Goal: Task Accomplishment & Management: Use online tool/utility

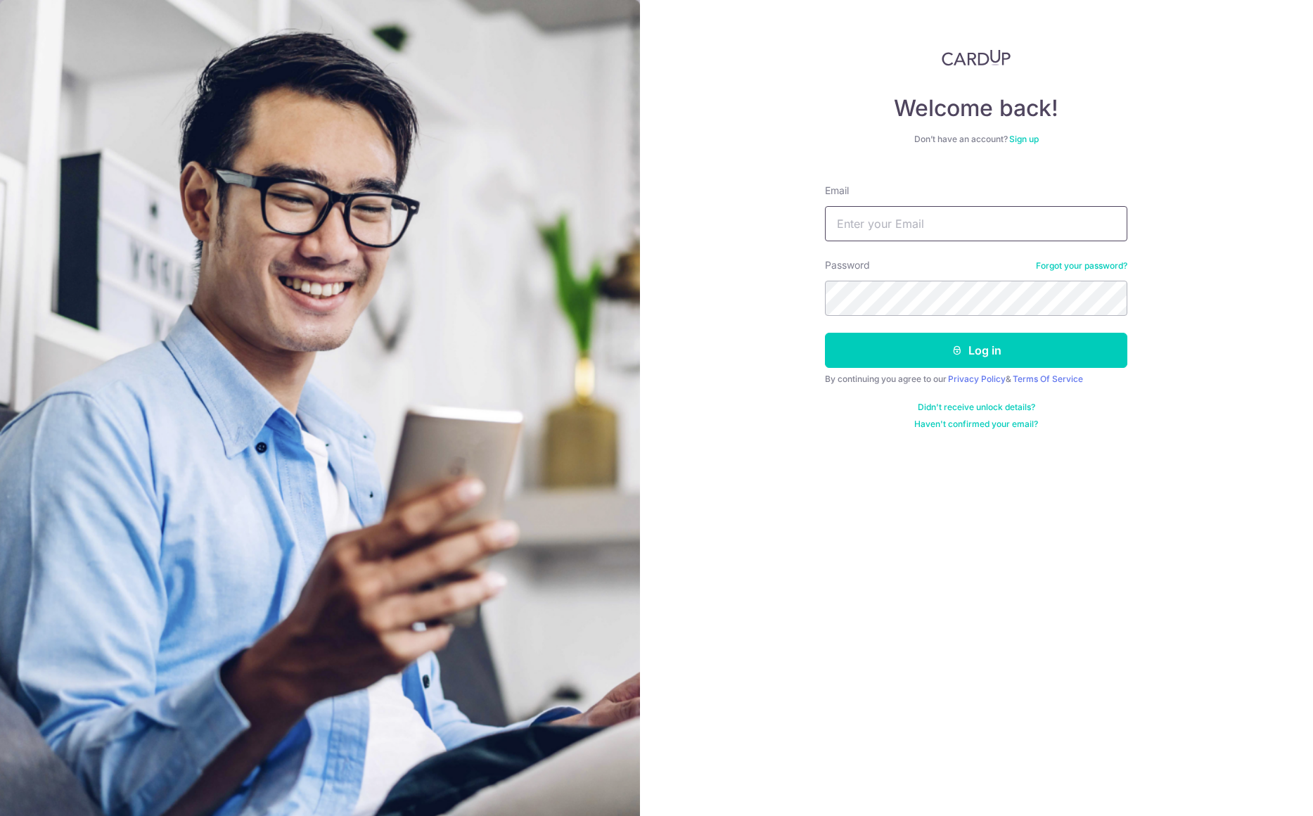
type input "[EMAIL_ADDRESS][DOMAIN_NAME]"
click at [998, 344] on button "Log in" at bounding box center [976, 350] width 302 height 35
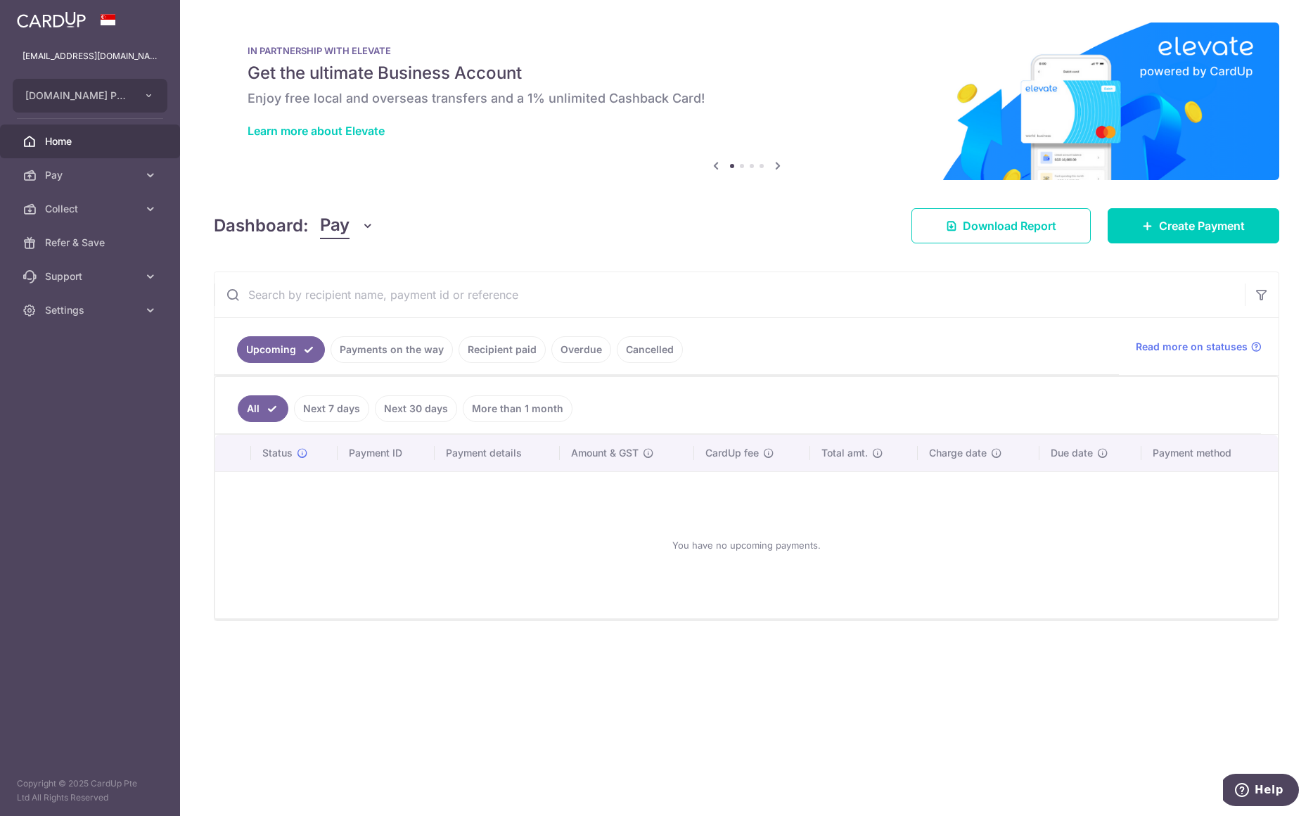
click at [141, 96] on button "CARPENTERS.COM.SG PTE. LTD." at bounding box center [90, 96] width 155 height 34
click at [238, 177] on img at bounding box center [746, 102] width 1065 height 158
click at [141, 213] on link "Collect" at bounding box center [90, 209] width 180 height 34
click at [80, 241] on span "Dashboard" at bounding box center [91, 243] width 93 height 14
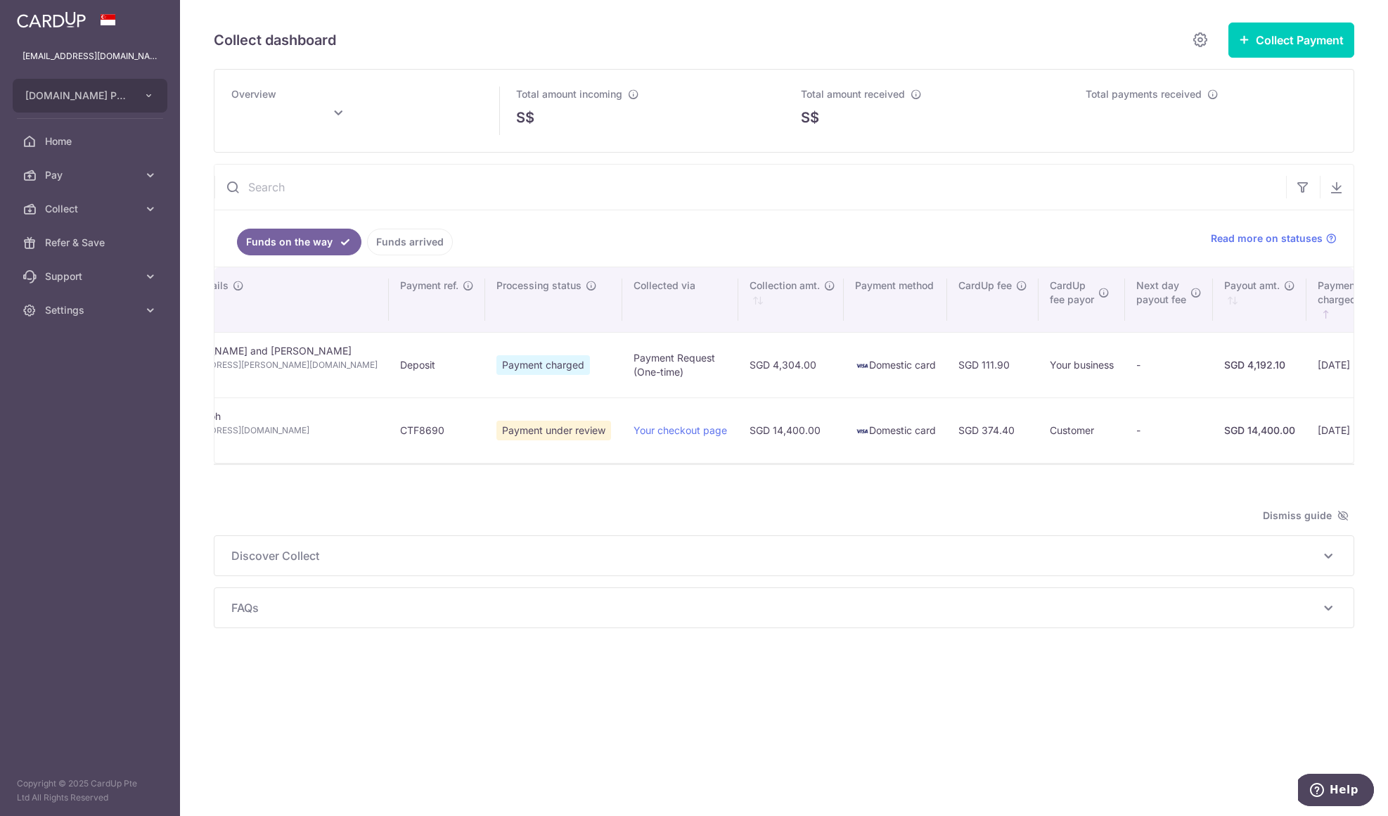
scroll to position [0, 435]
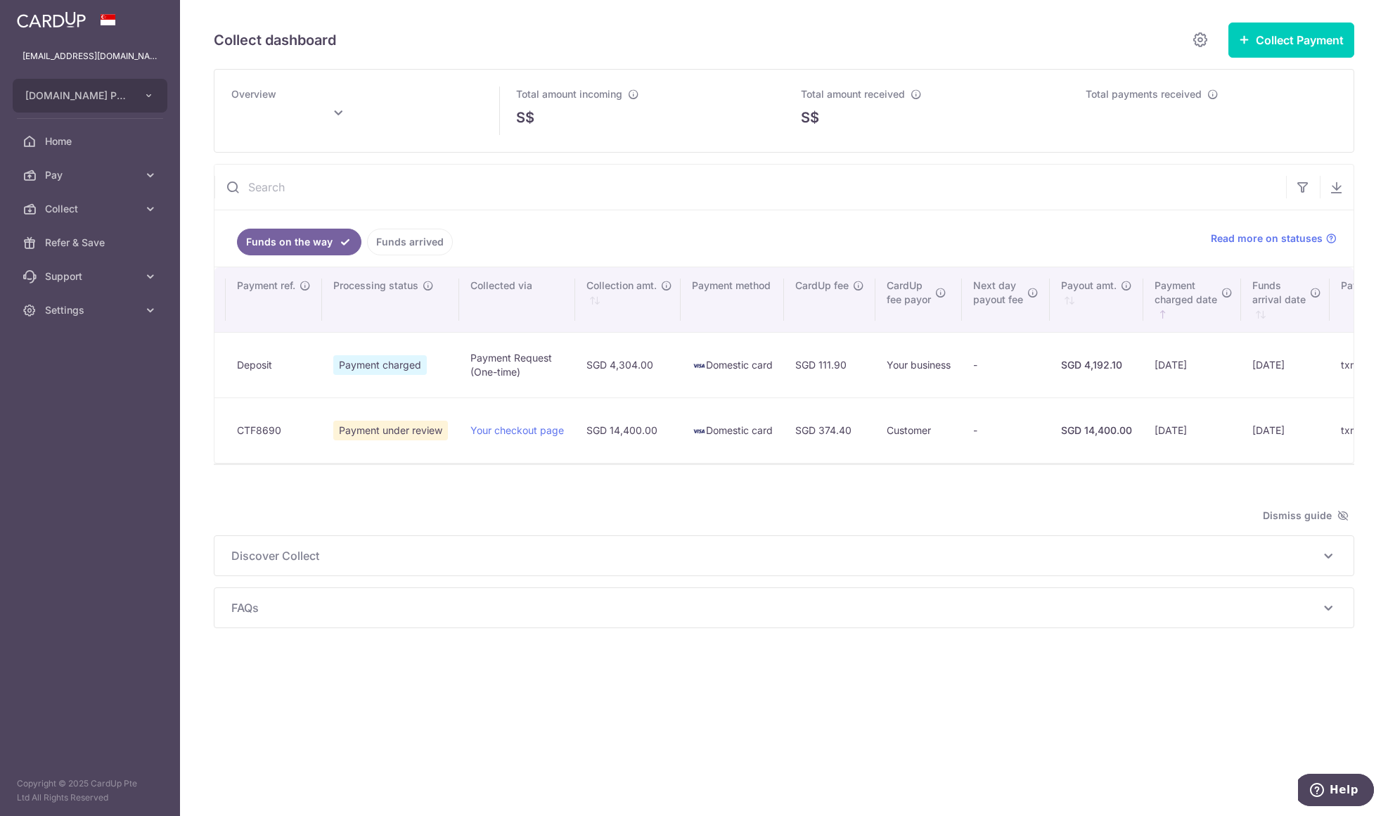
click at [1312, 352] on div "Collect dashboard Collect Payment Create request to collect payments Custom Pay…" at bounding box center [784, 408] width 1208 height 816
click at [470, 428] on link "Your checkout page" at bounding box center [517, 430] width 94 height 12
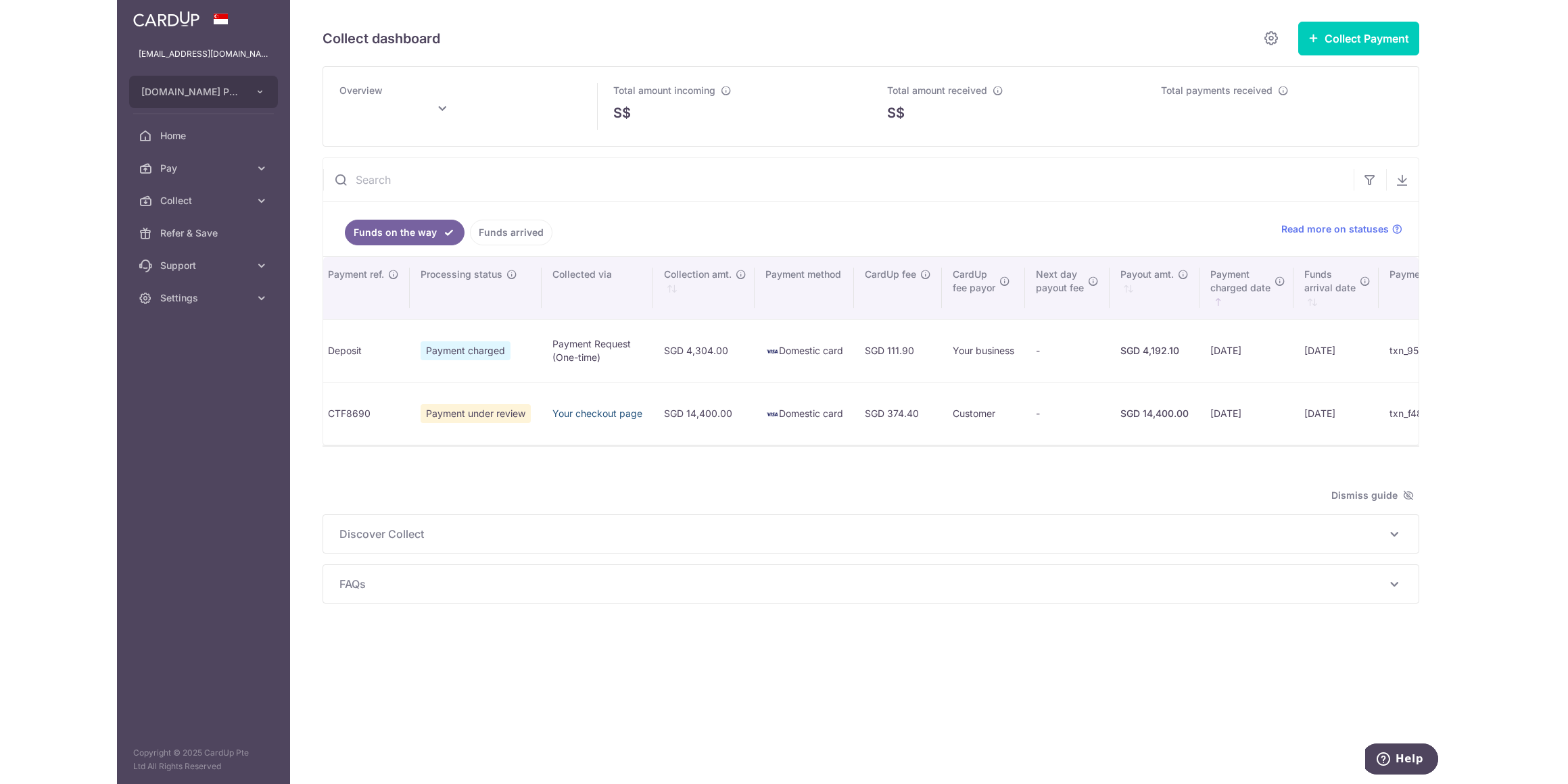
scroll to position [0, 320]
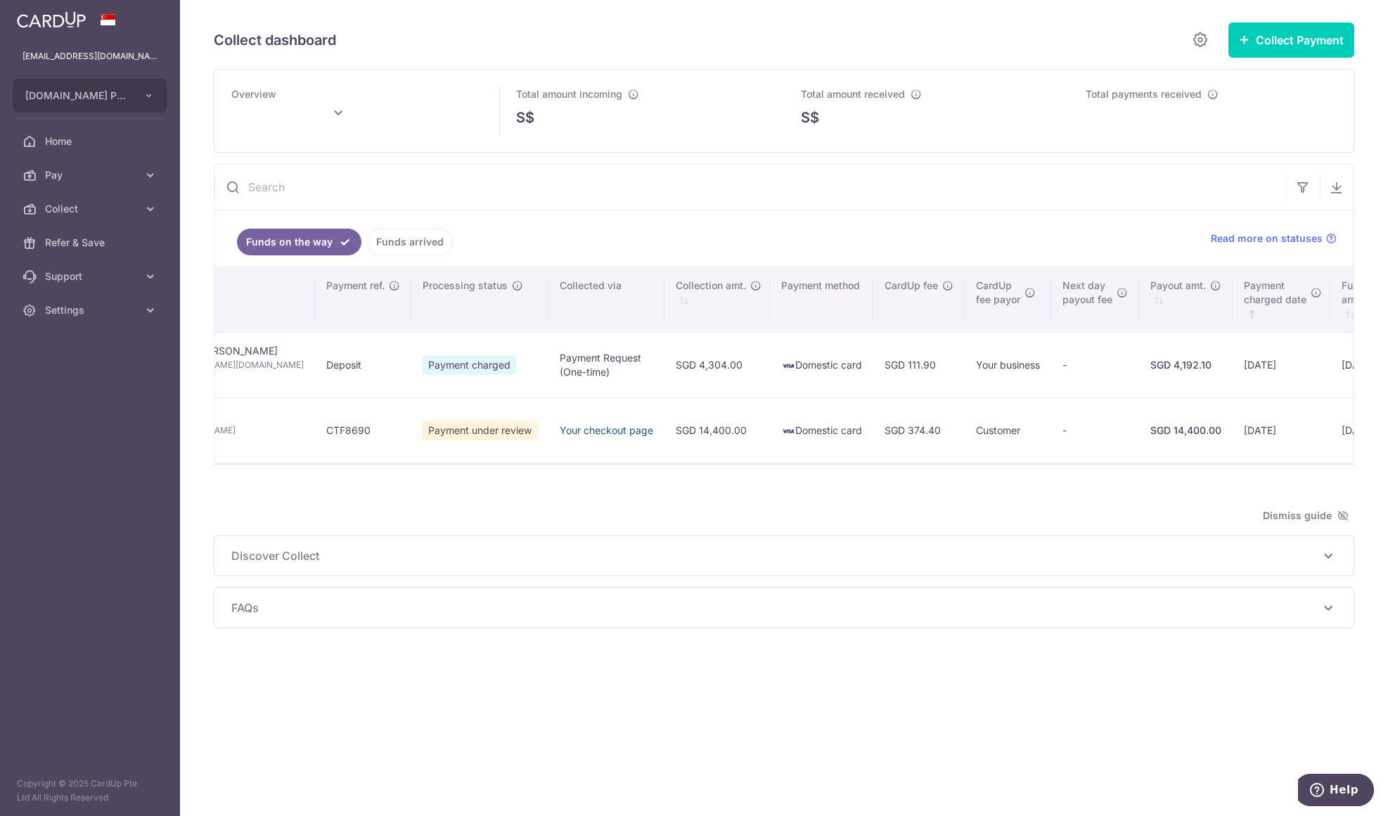
type input "October 2025"
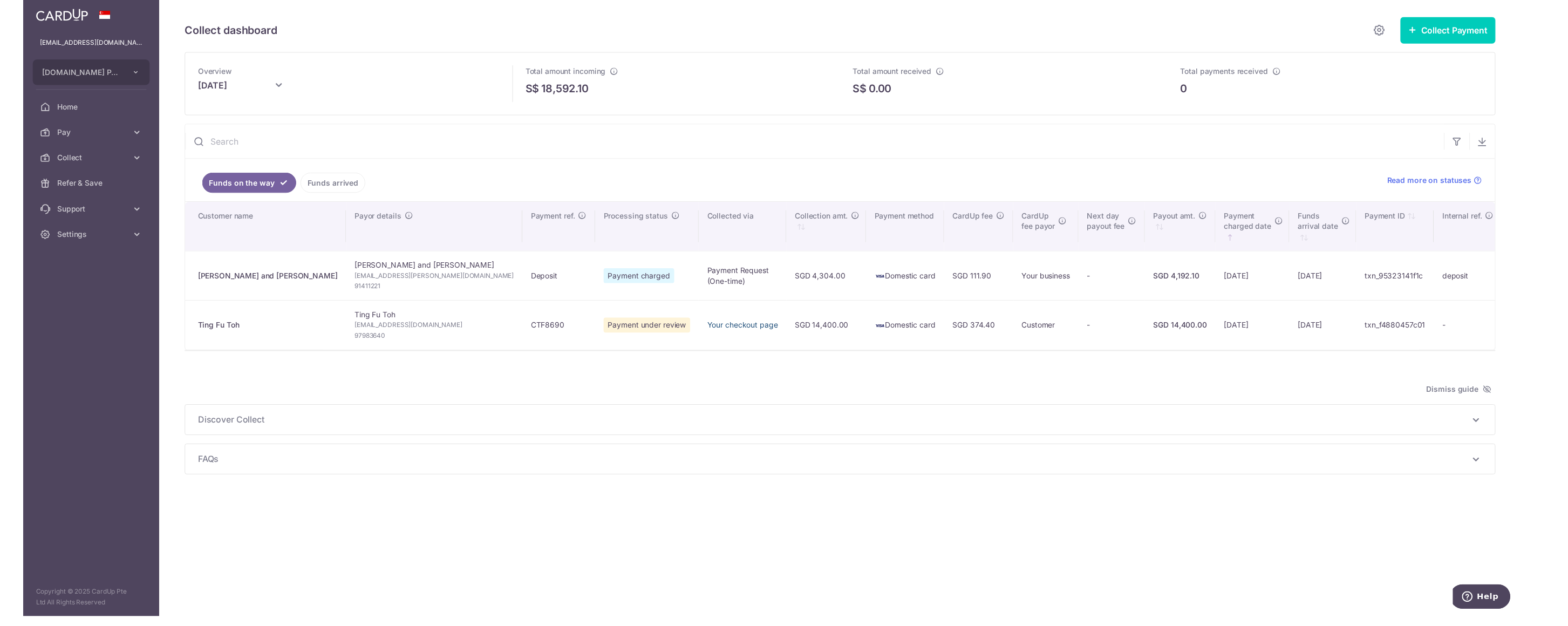
scroll to position [0, 0]
